Goal: Task Accomplishment & Management: Use online tool/utility

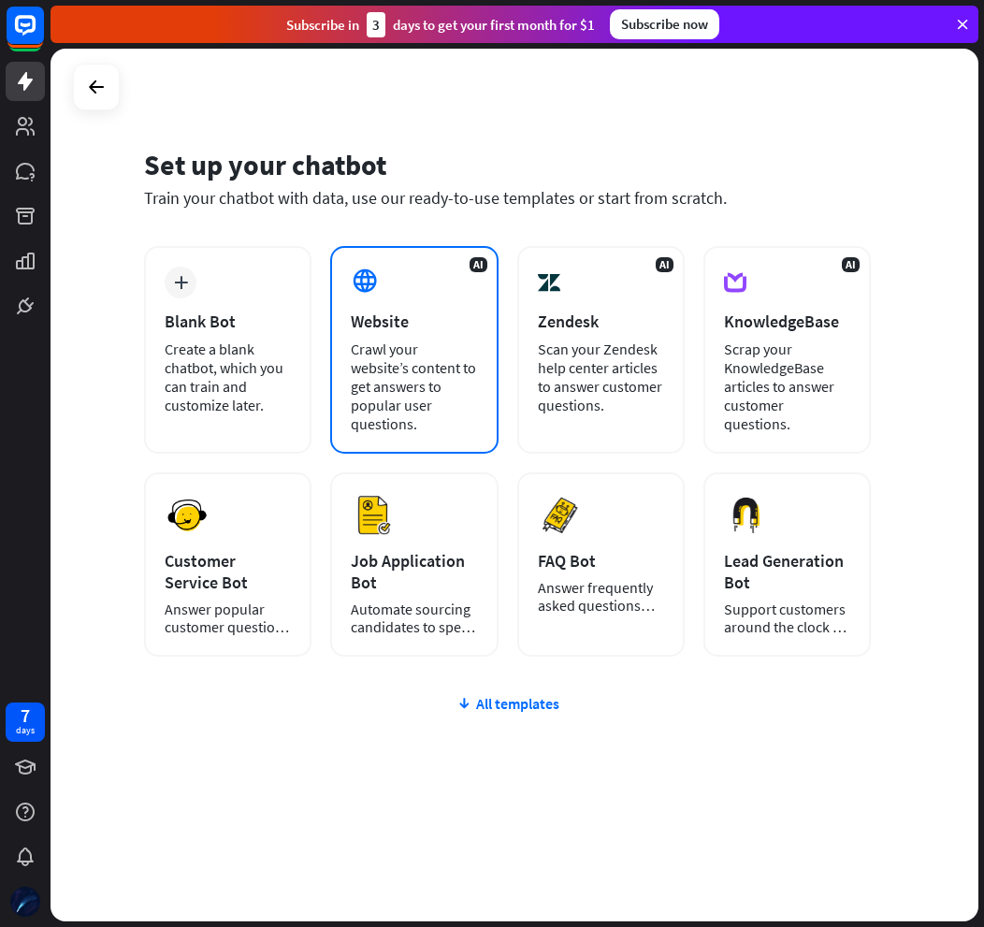
click at [444, 350] on div "Crawl your website’s content to get answers to popular user questions." at bounding box center [414, 387] width 126 height 94
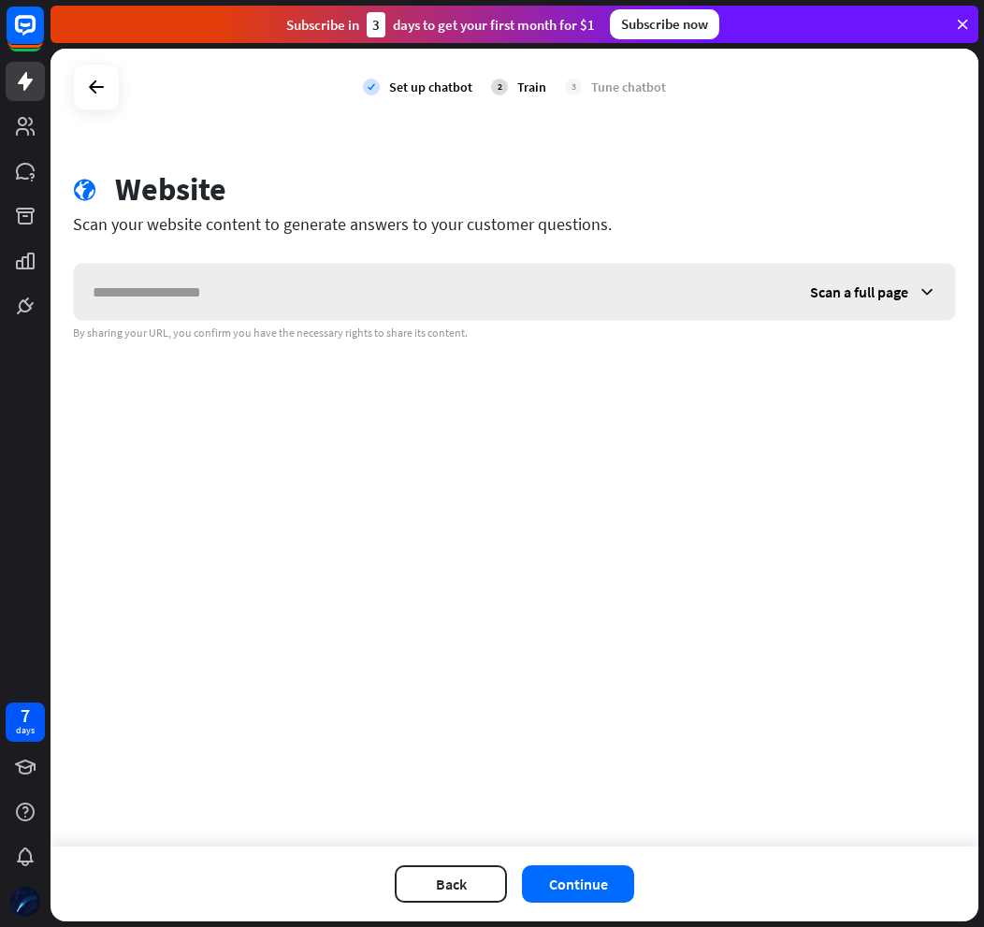
click at [460, 290] on input "text" at bounding box center [433, 292] width 718 height 56
type input "*"
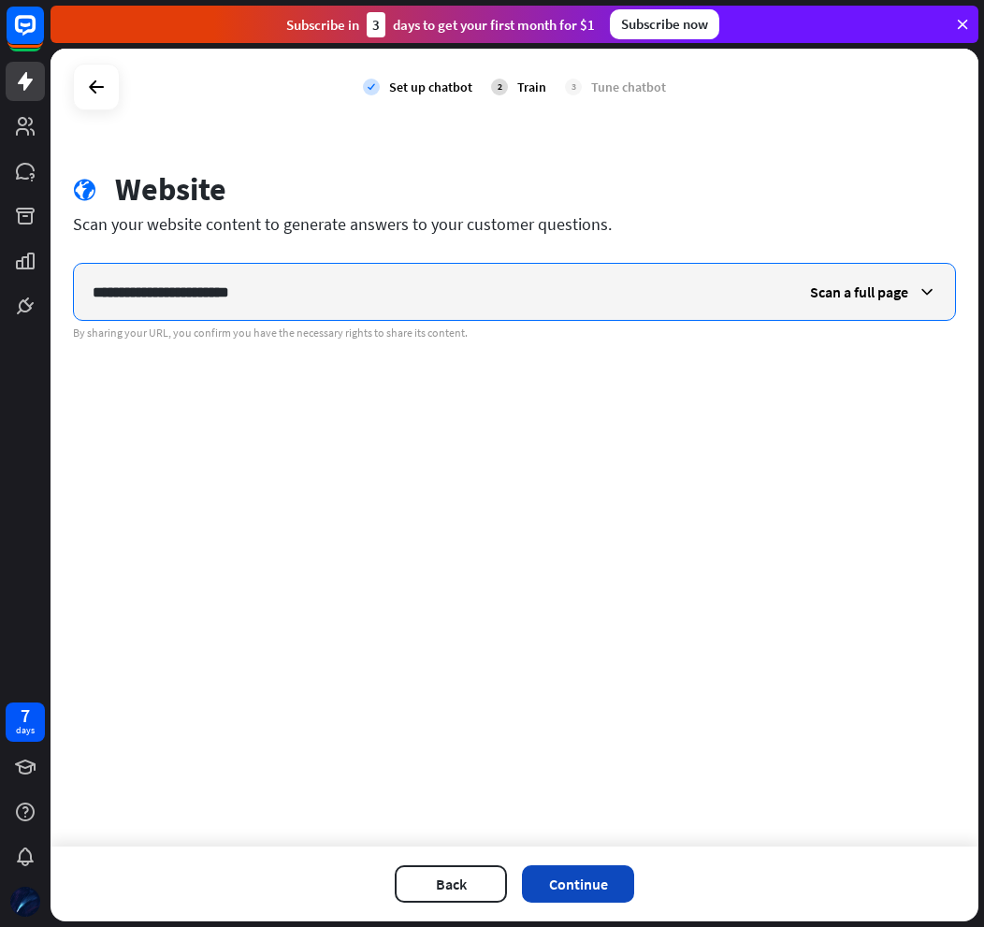
type input "**********"
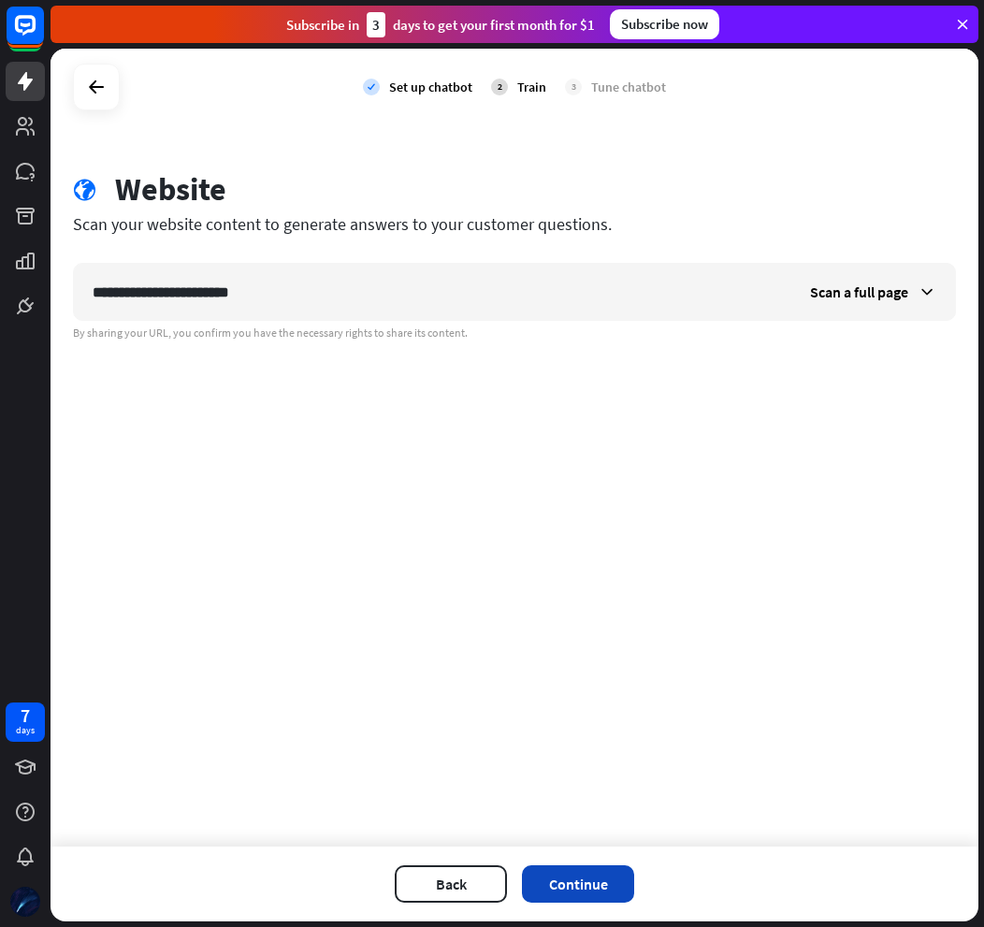
click at [604, 894] on button "Continue" at bounding box center [578, 884] width 112 height 37
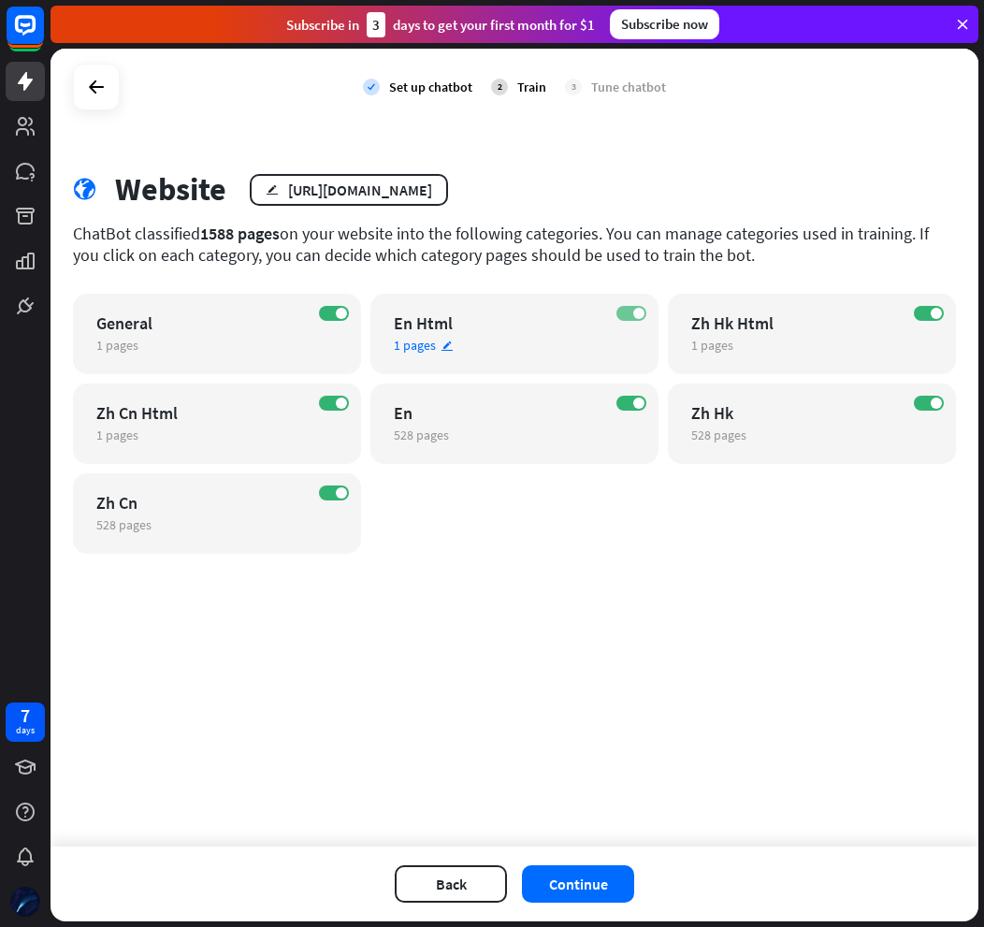
click at [638, 313] on span at bounding box center [639, 313] width 11 height 11
click at [330, 317] on label "ON" at bounding box center [334, 313] width 30 height 15
click at [340, 406] on span at bounding box center [341, 403] width 11 height 11
click at [341, 491] on span at bounding box center [341, 493] width 11 height 11
click at [935, 313] on span at bounding box center [936, 313] width 11 height 11
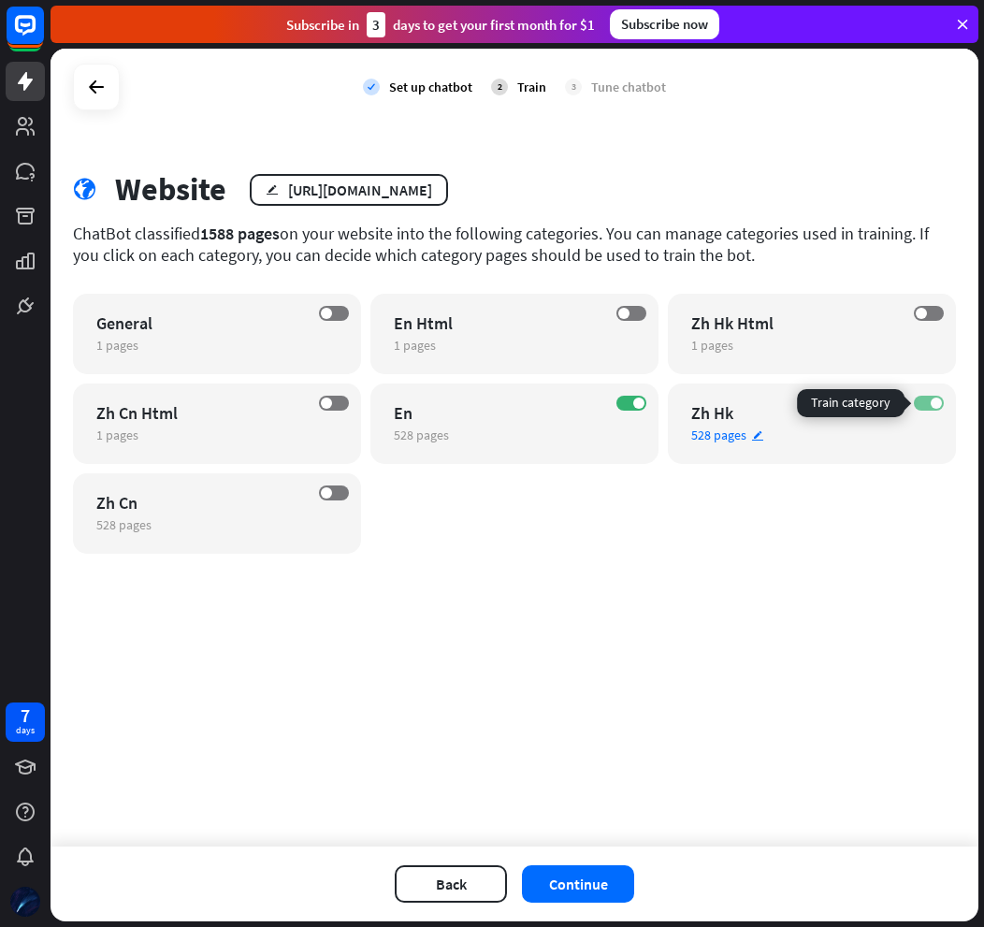
click at [931, 401] on span at bounding box center [936, 403] width 11 height 11
click at [606, 883] on button "Continue" at bounding box center [578, 884] width 112 height 37
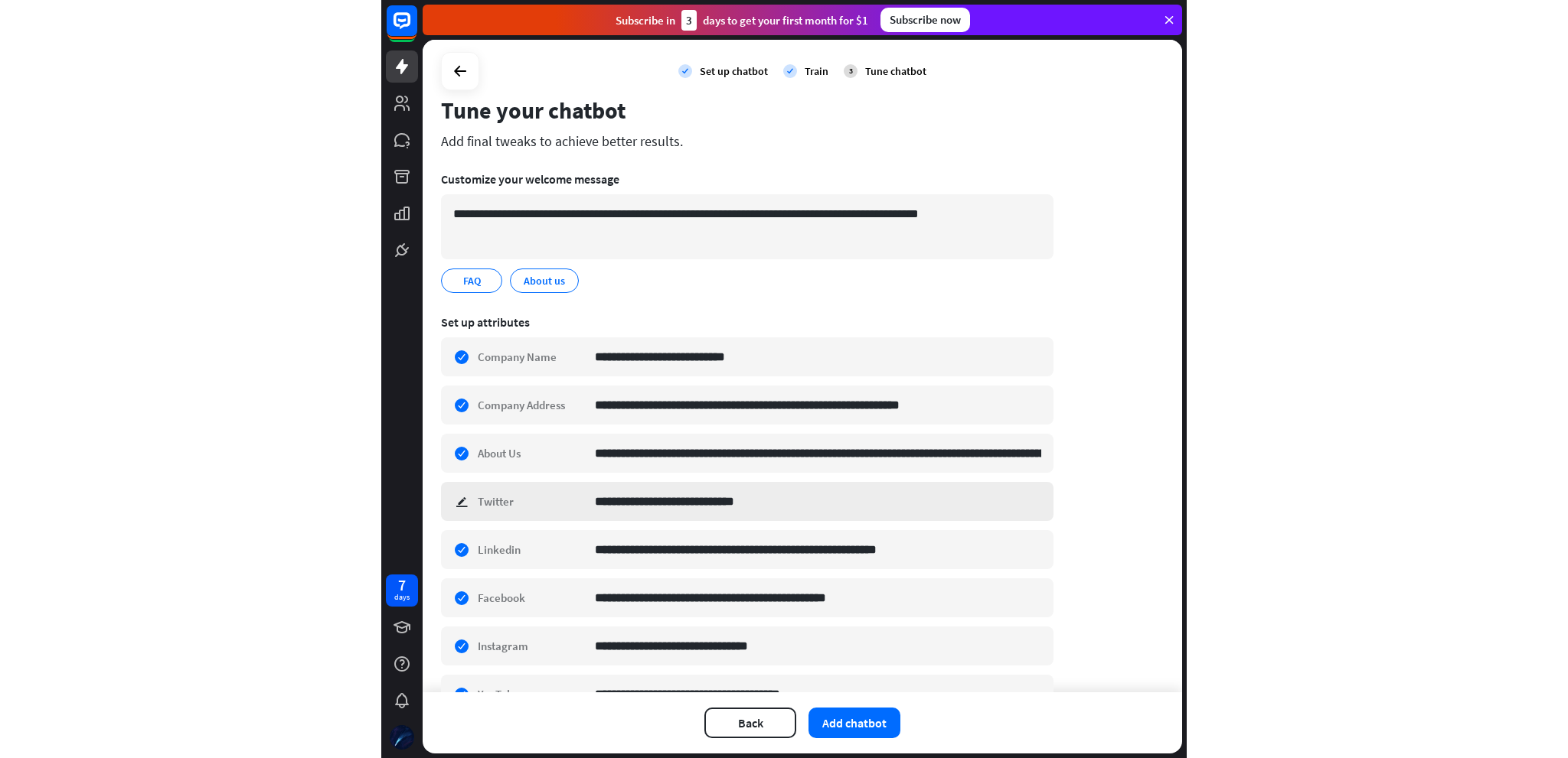
scroll to position [127, 0]
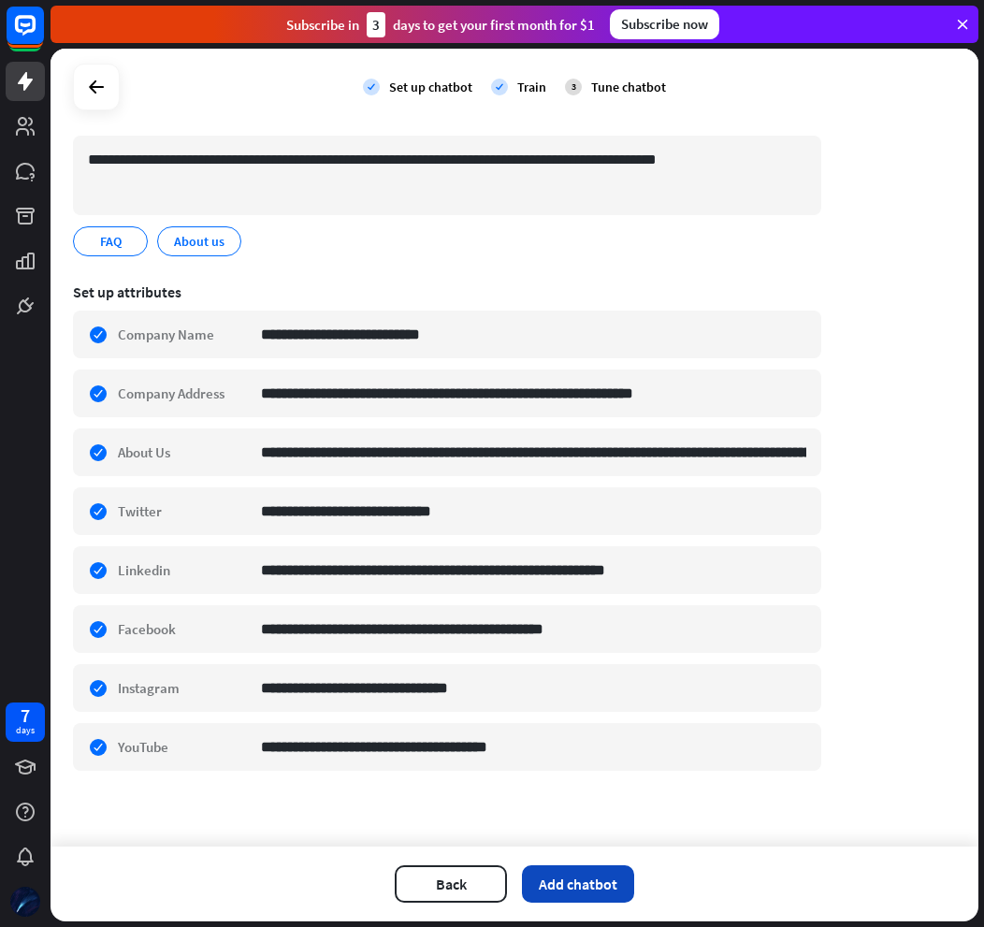
click at [590, 879] on button "Add chatbot" at bounding box center [578, 884] width 112 height 37
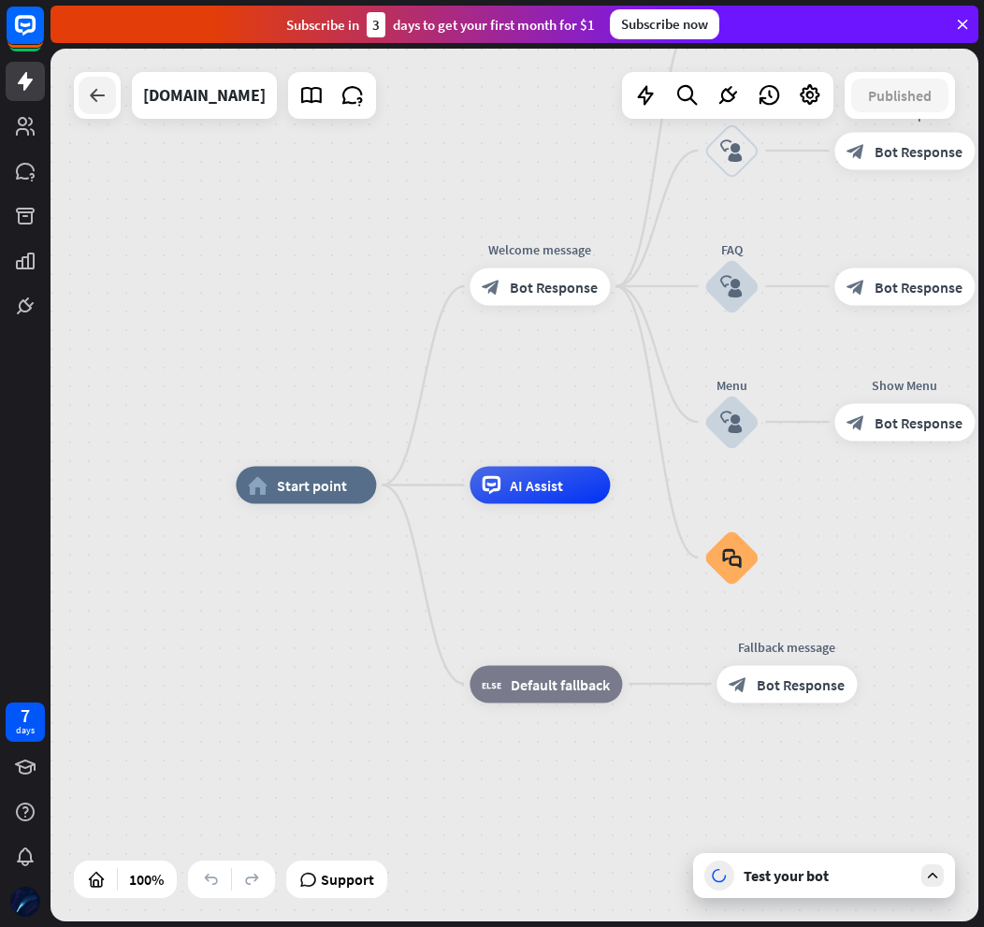
click at [106, 104] on icon at bounding box center [97, 95] width 22 height 22
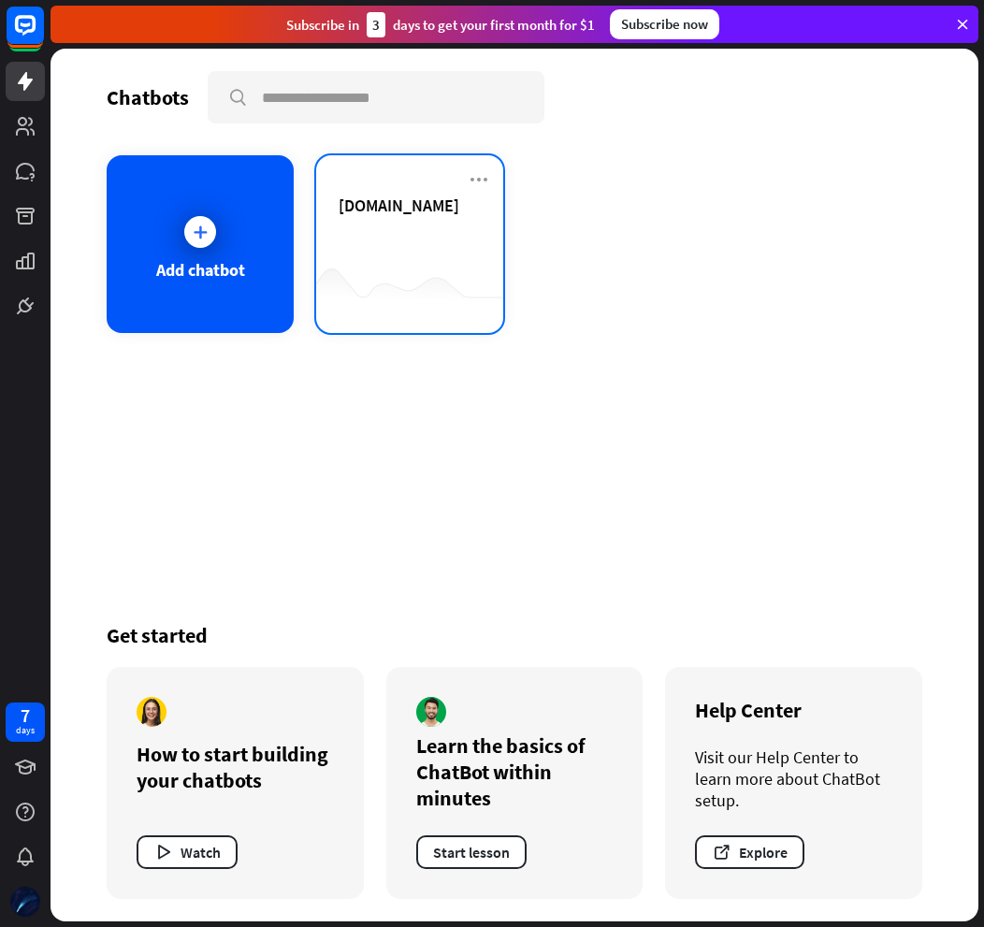
click at [432, 227] on div "[DOMAIN_NAME]" at bounding box center [410, 228] width 142 height 66
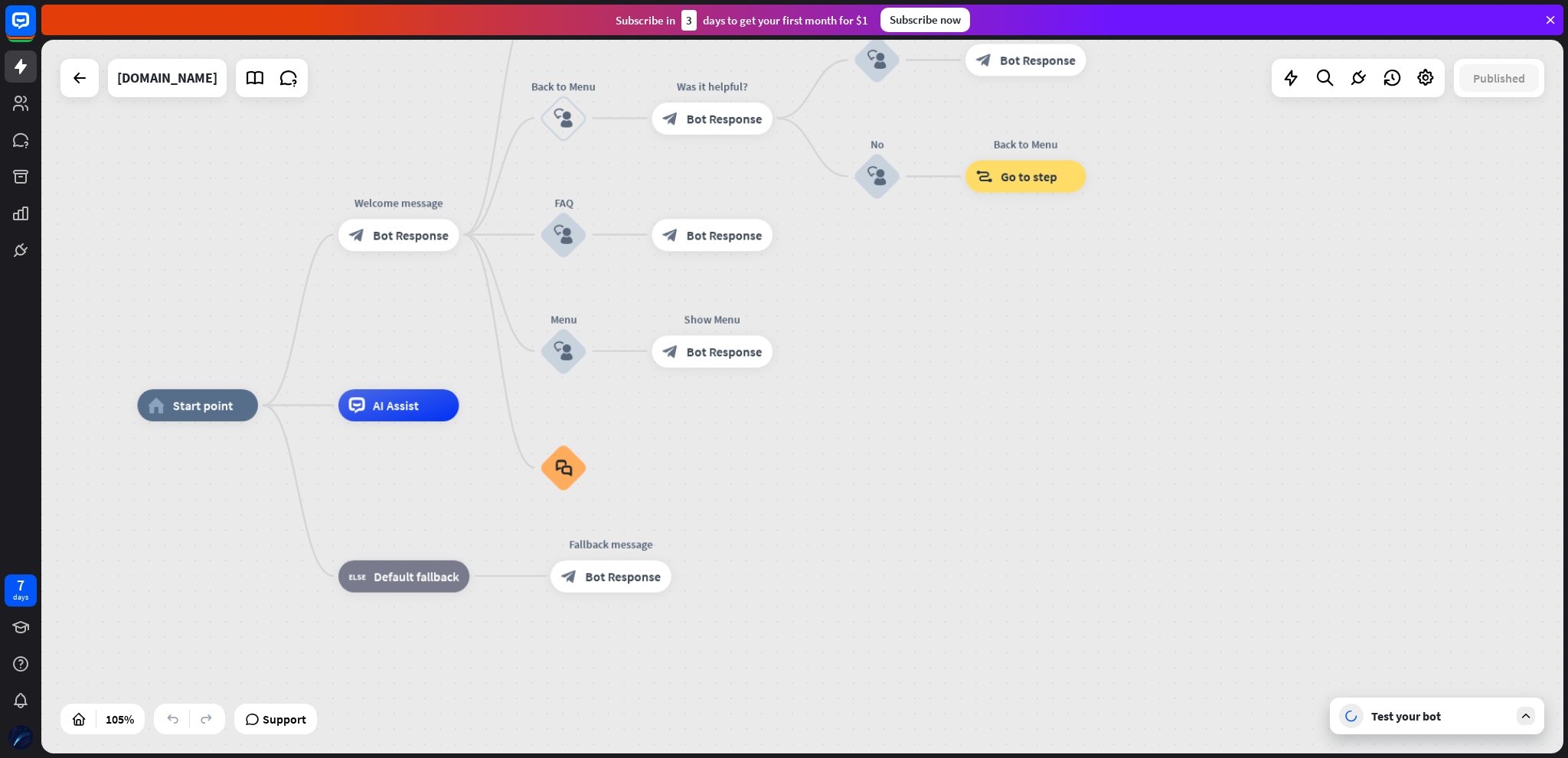
click at [805, 717] on icon at bounding box center [1525, 715] width 14 height 14
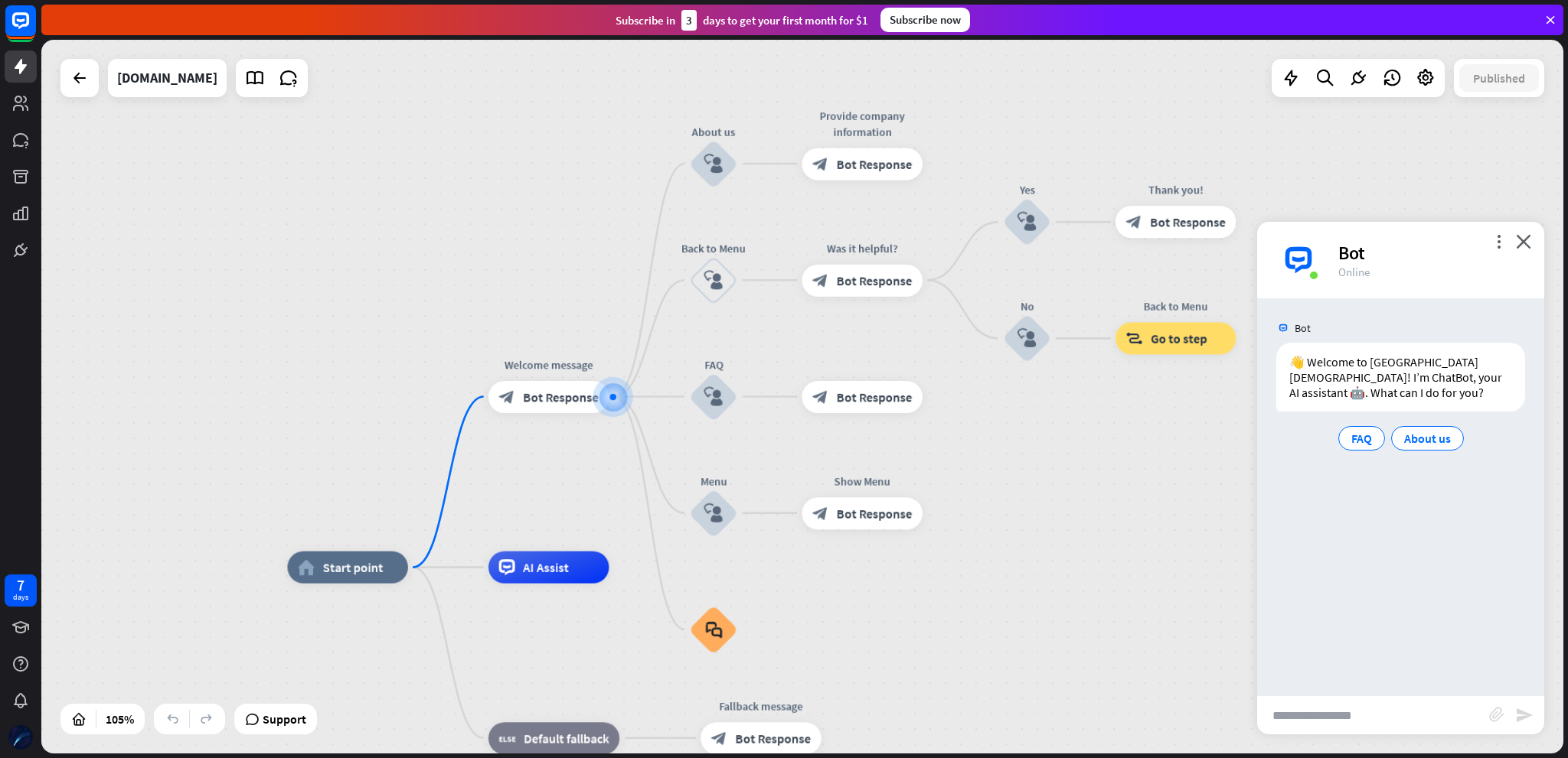
click at [805, 709] on input "text" at bounding box center [1373, 715] width 232 height 38
type input "**********"
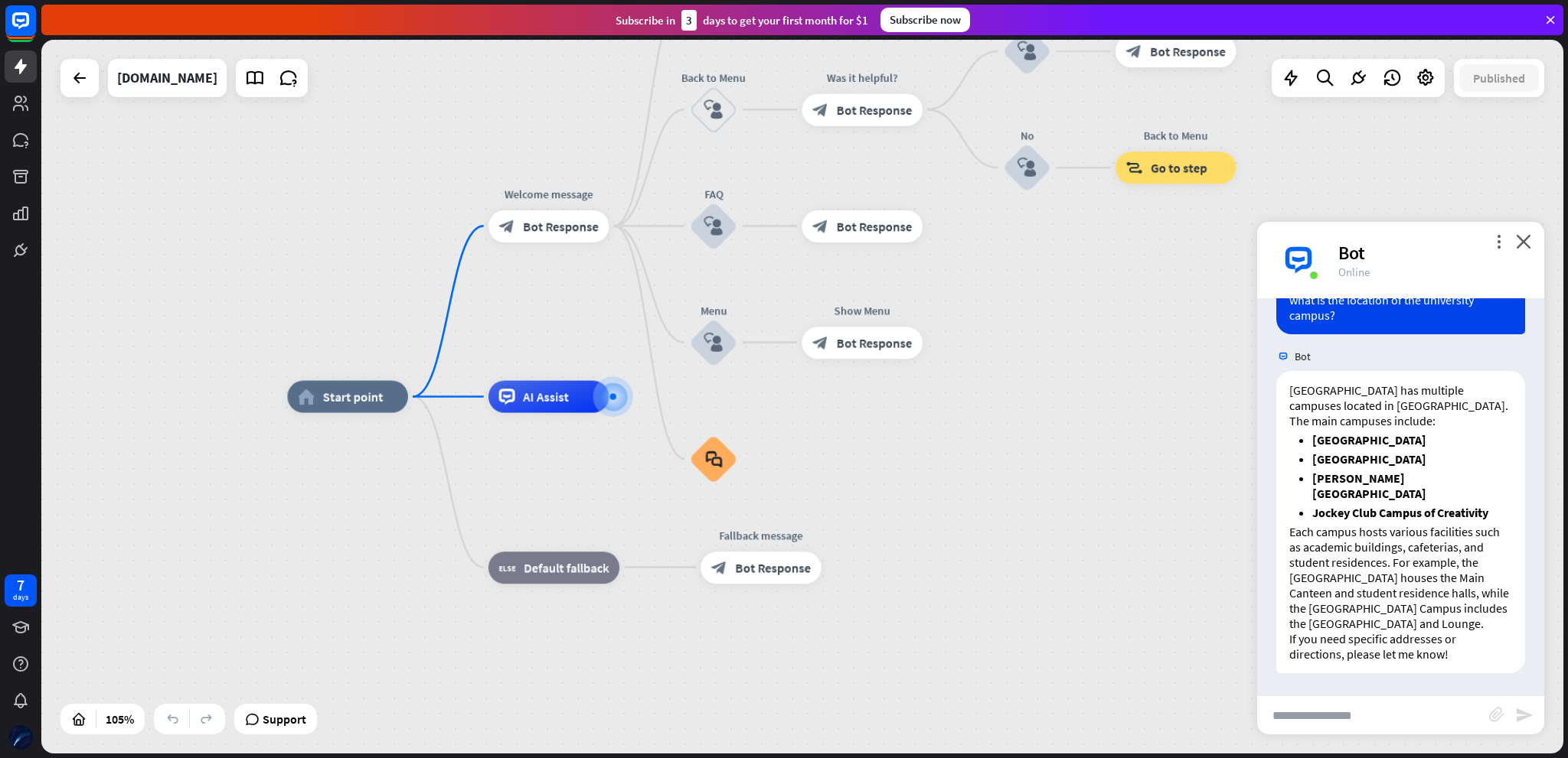
scroll to position [168, 0]
click at [245, 77] on icon at bounding box center [254, 78] width 20 height 20
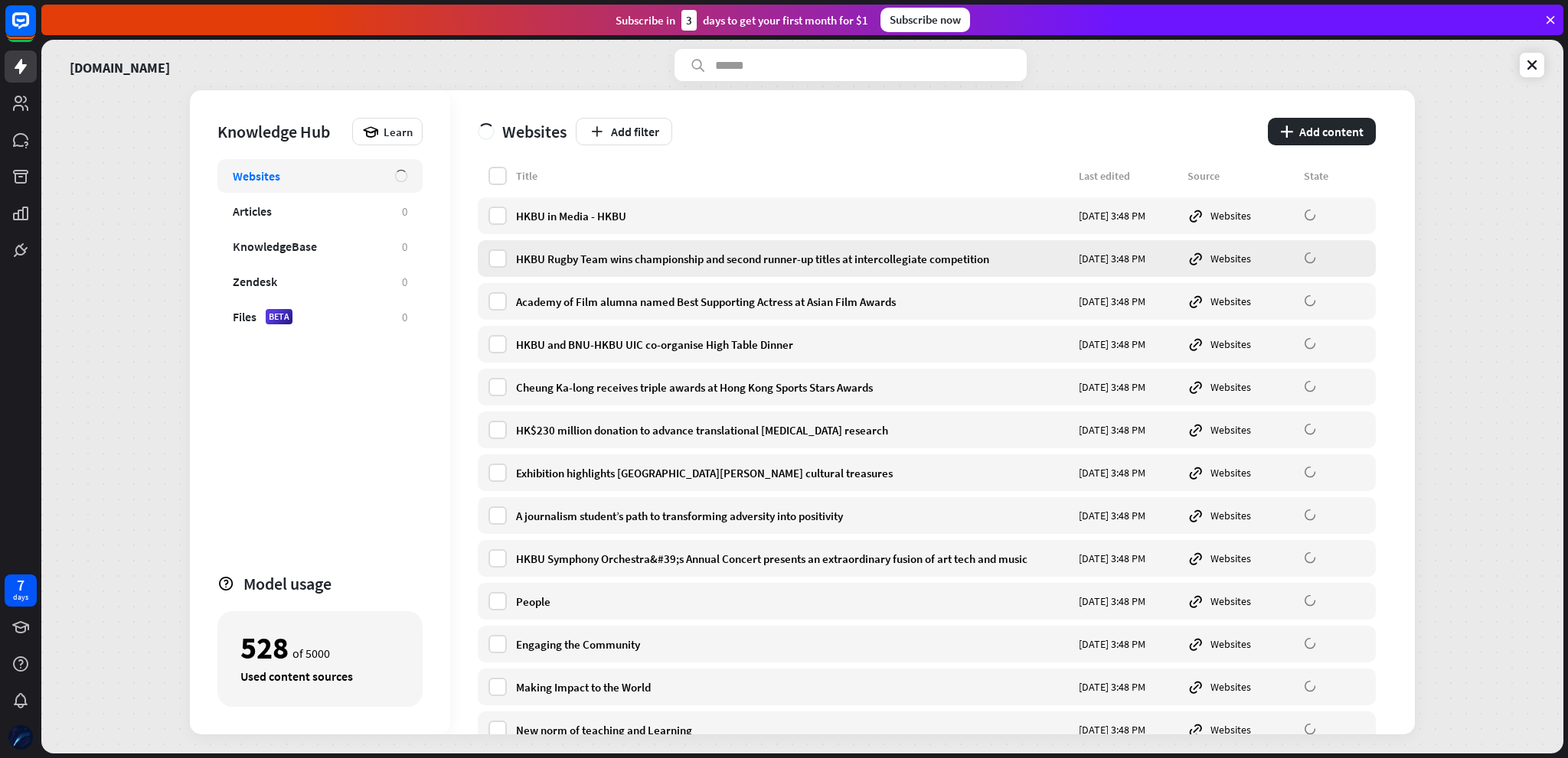
click at [655, 260] on div "HKBU Rugby Team wins championship and second runner-up titles at intercollegiat…" at bounding box center [793, 259] width 554 height 15
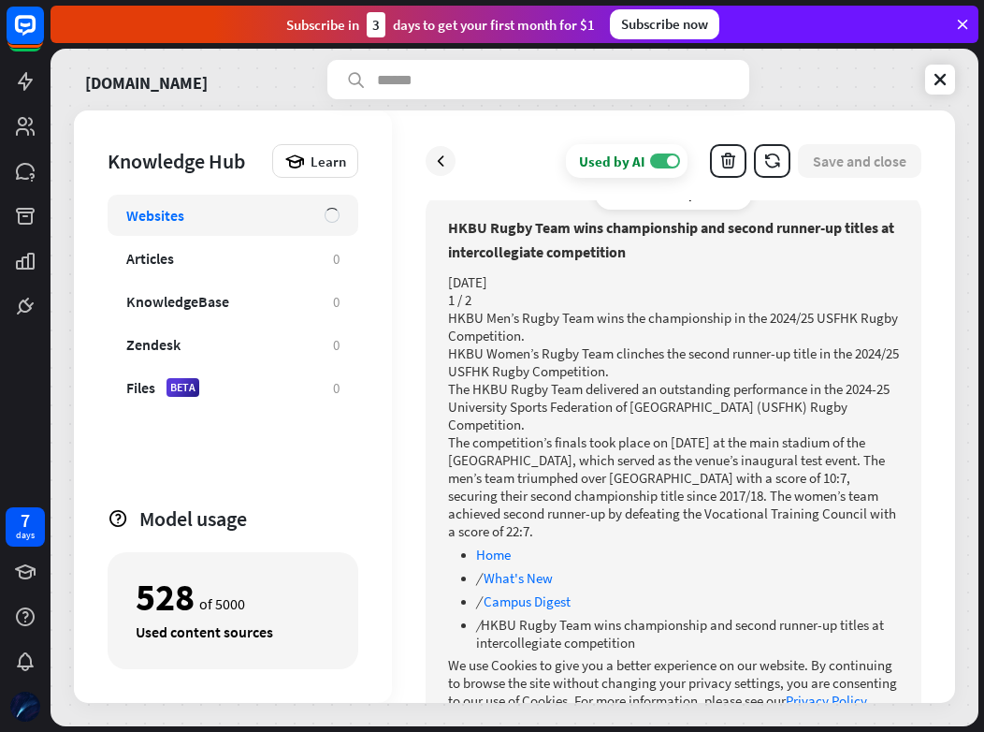
scroll to position [213, 0]
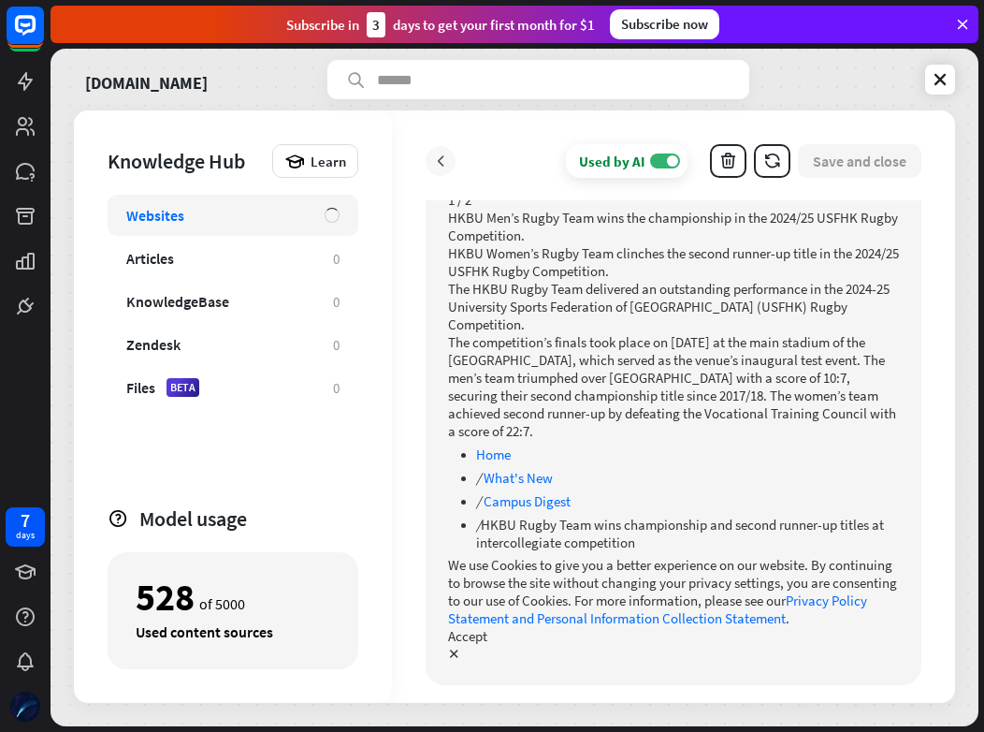
click at [438, 157] on icon at bounding box center [440, 161] width 19 height 19
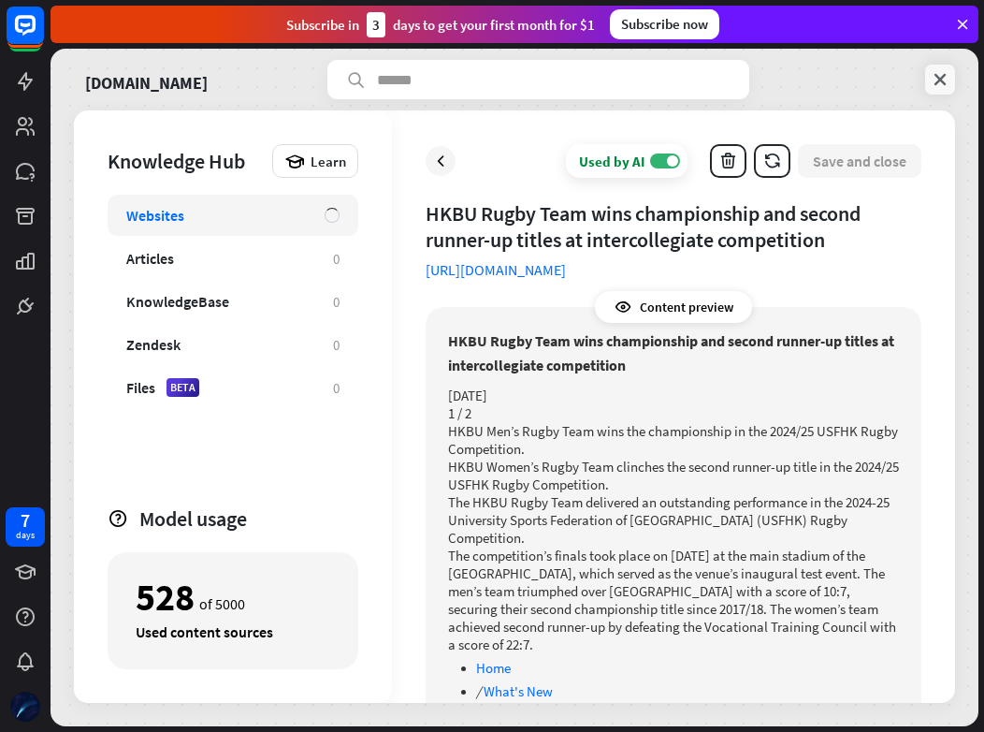
click at [937, 74] on icon at bounding box center [940, 79] width 19 height 19
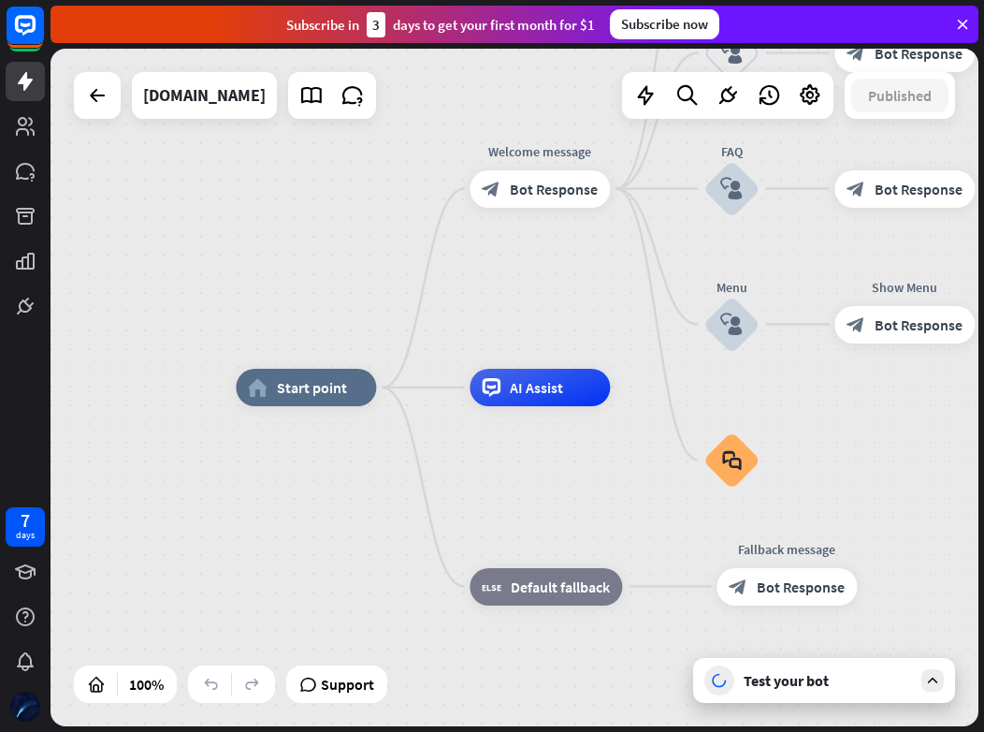
click at [872, 684] on div "Test your bot" at bounding box center [828, 680] width 168 height 19
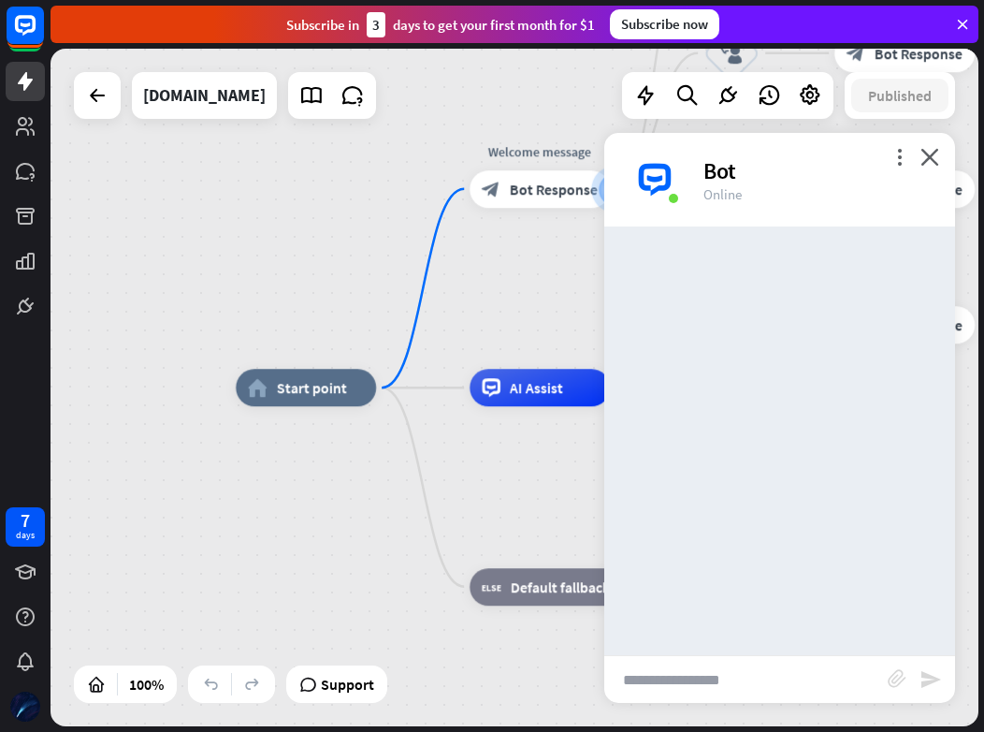
click at [751, 687] on input "text" at bounding box center [747, 679] width 284 height 47
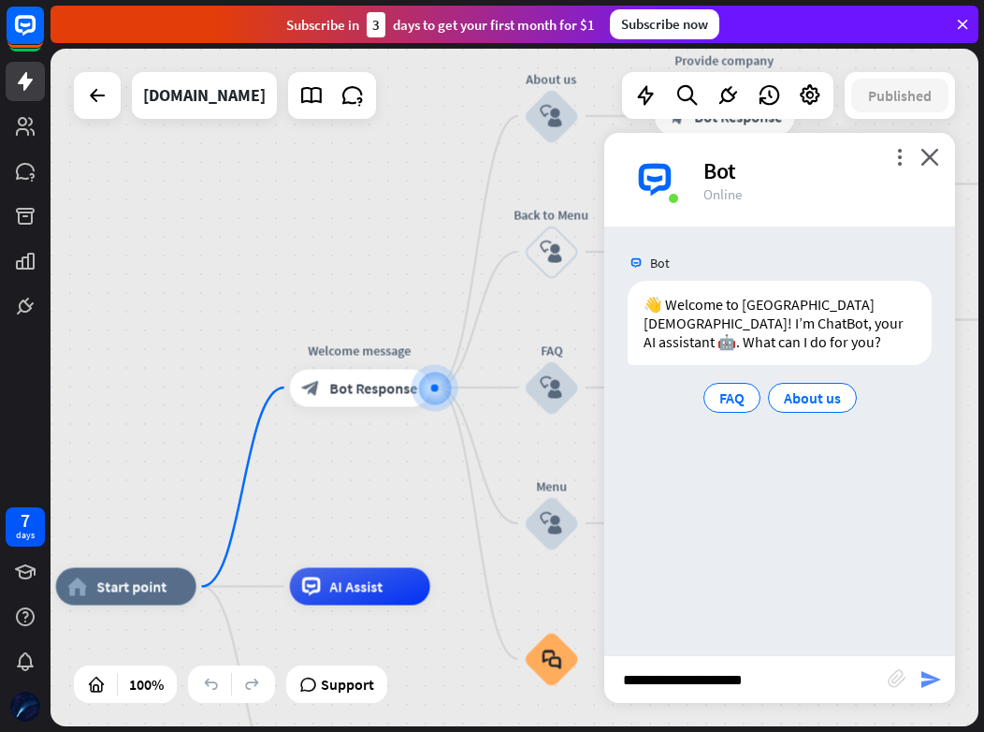
type input "**********"
click at [932, 684] on icon "send" at bounding box center [931, 679] width 22 height 22
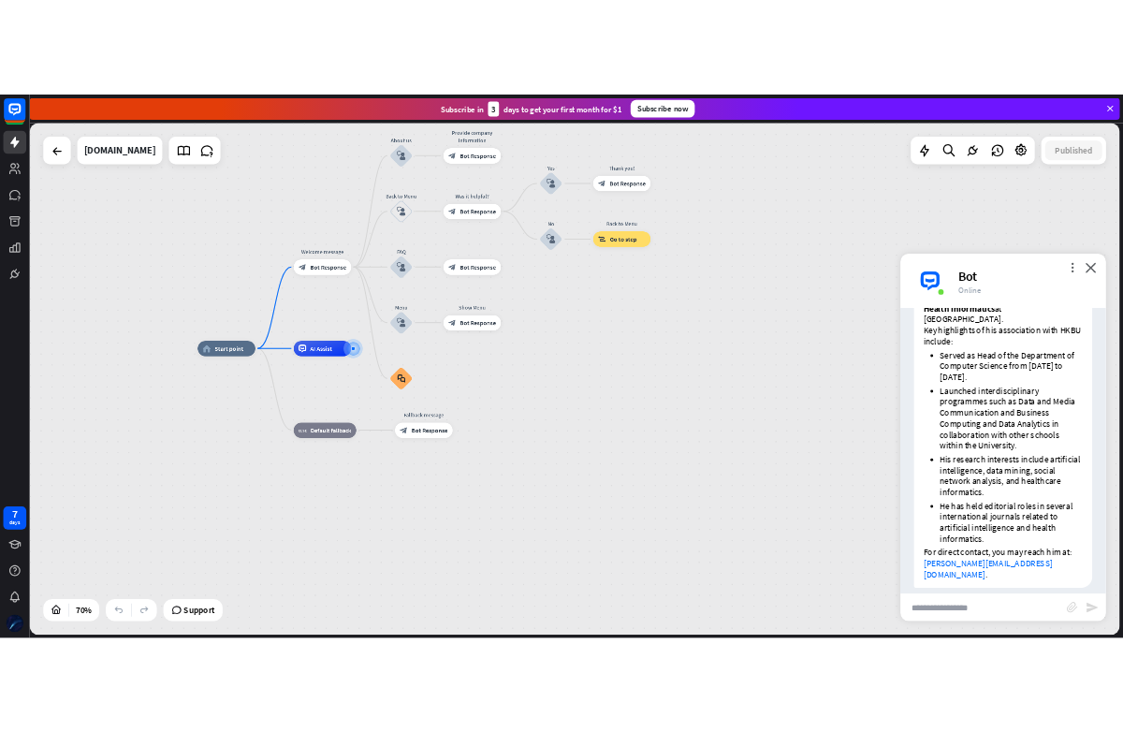
scroll to position [468, 0]
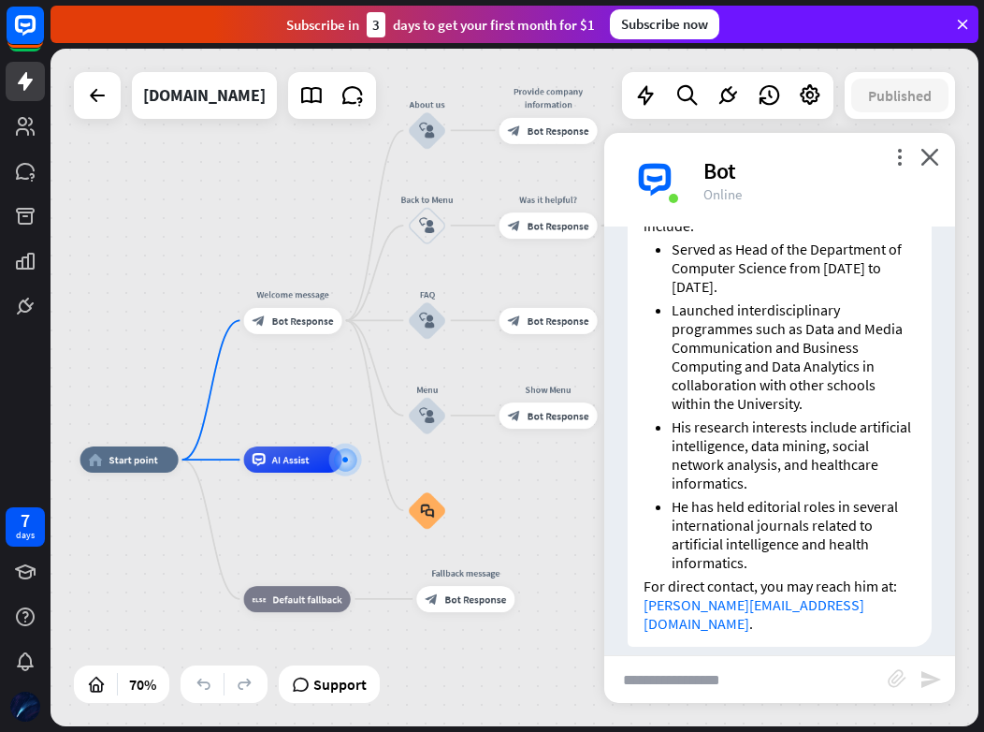
drag, startPoint x: 318, startPoint y: 561, endPoint x: 60, endPoint y: 587, distance: 259.6
click at [60, 587] on div "home_2 Start point Welcome message block_bot_response Bot Response About us blo…" at bounding box center [515, 388] width 928 height 678
